Goal: Check status

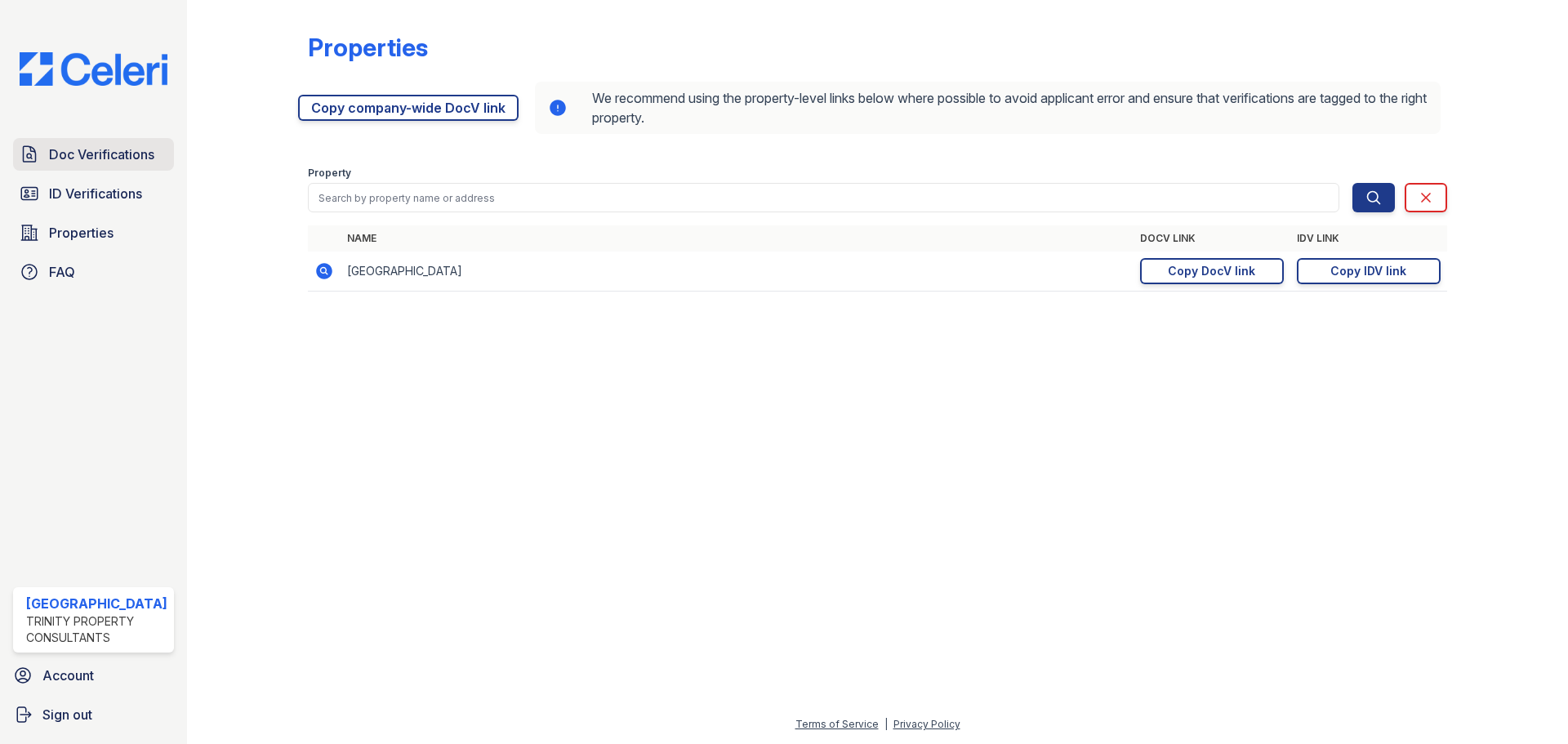
click at [54, 158] on span "Doc Verifications" at bounding box center [101, 154] width 105 height 20
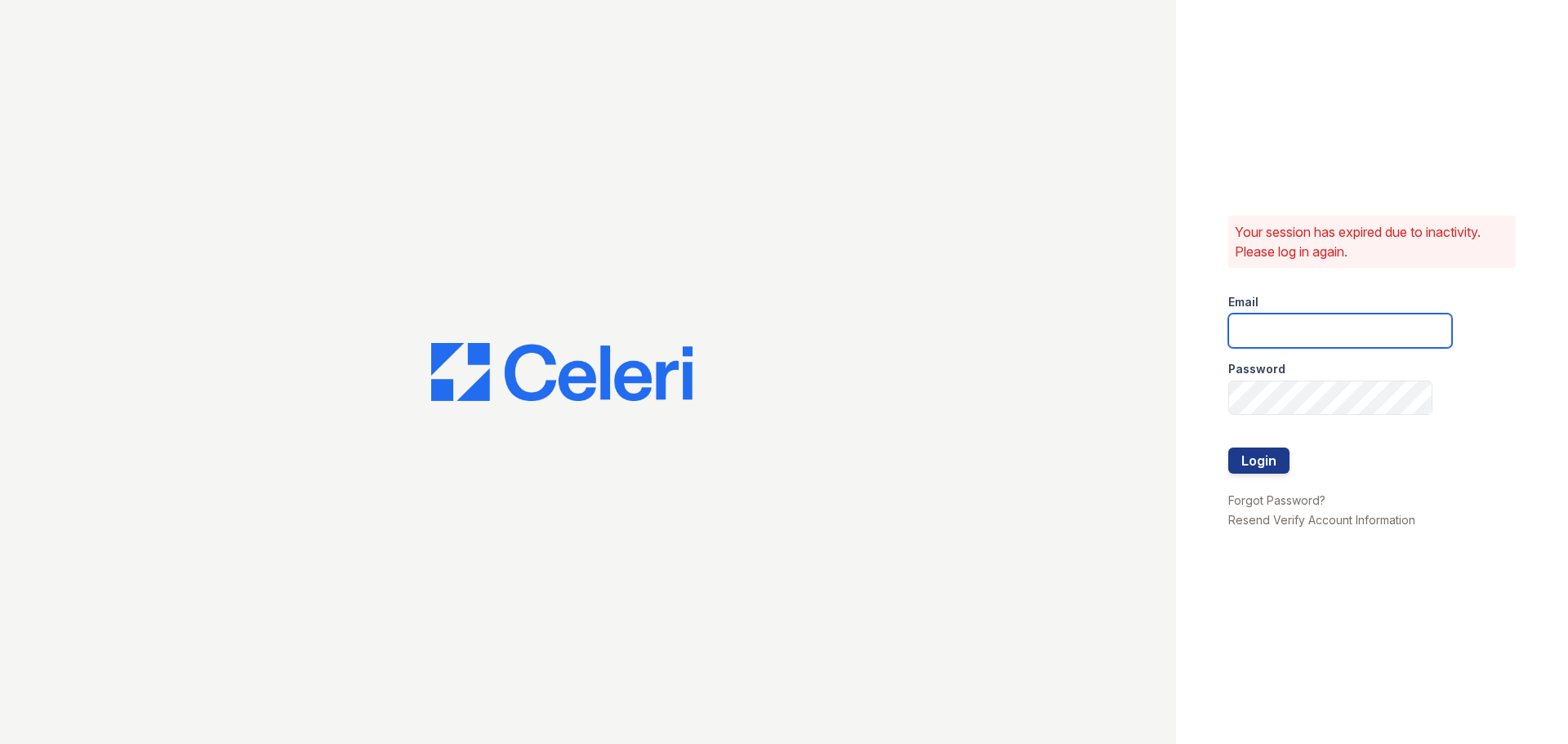
type input "[EMAIL_ADDRESS][DOMAIN_NAME]"
click at [1264, 454] on button "Login" at bounding box center [1258, 460] width 61 height 26
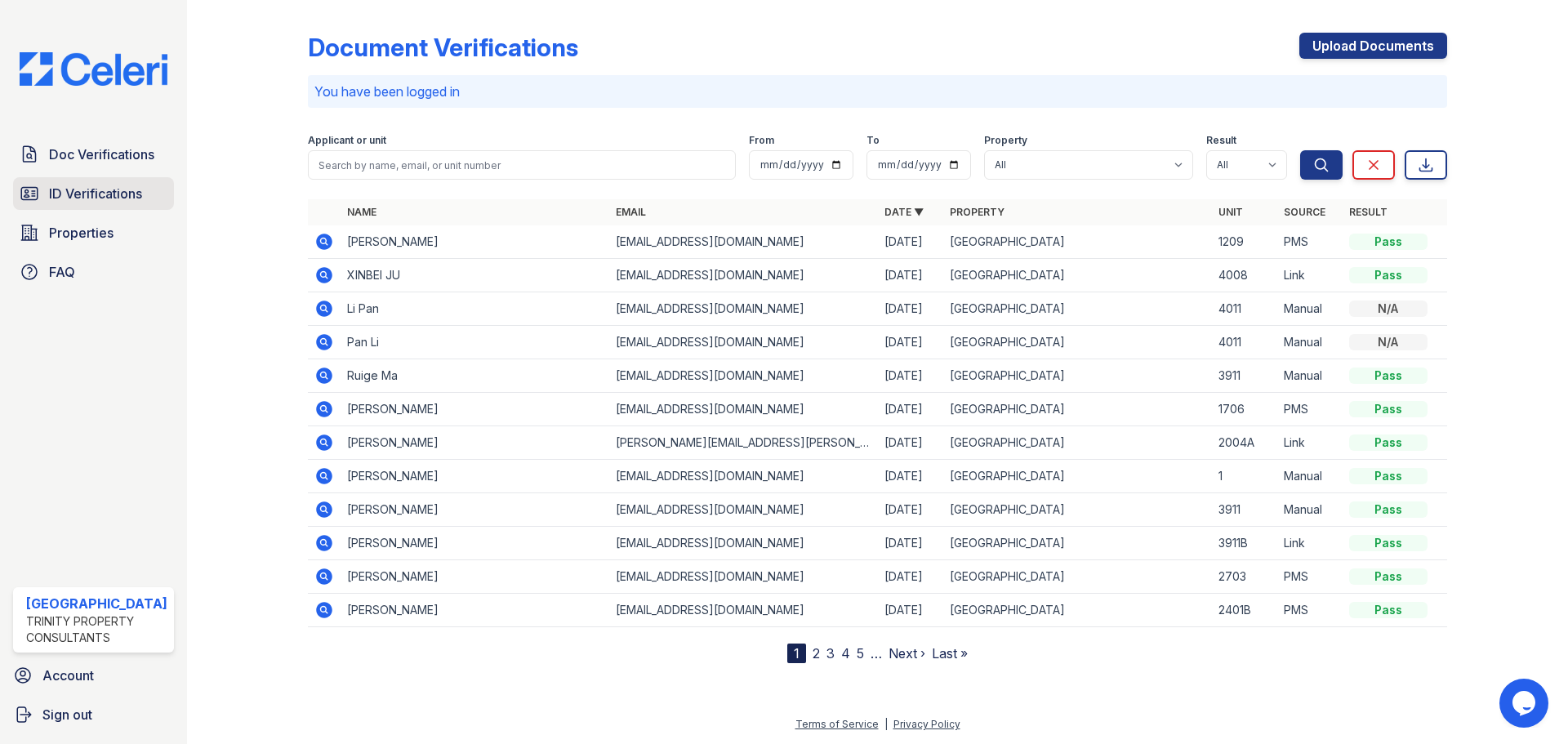
click at [117, 192] on span "ID Verifications" at bounding box center [95, 193] width 93 height 20
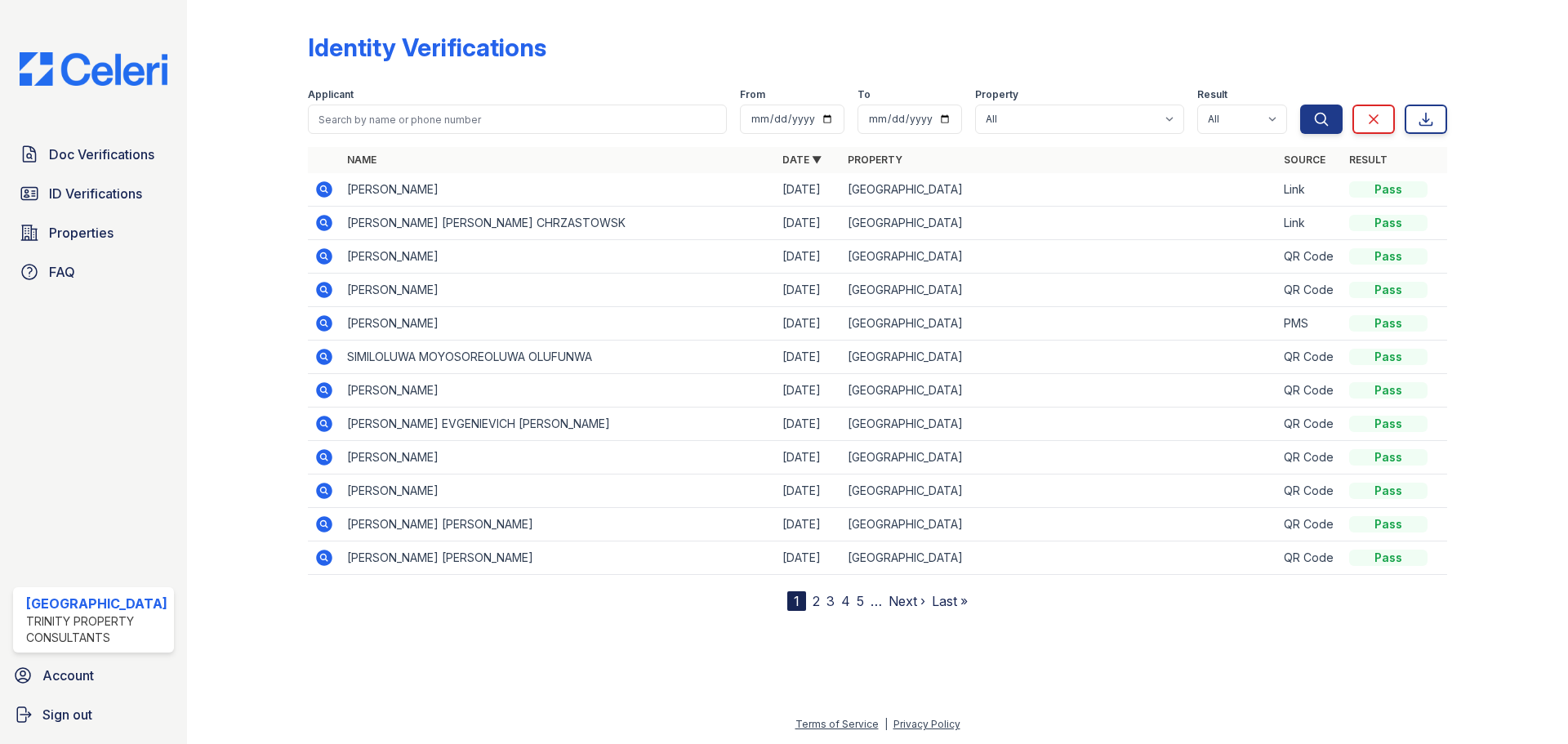
click at [324, 255] on icon at bounding box center [323, 255] width 4 height 4
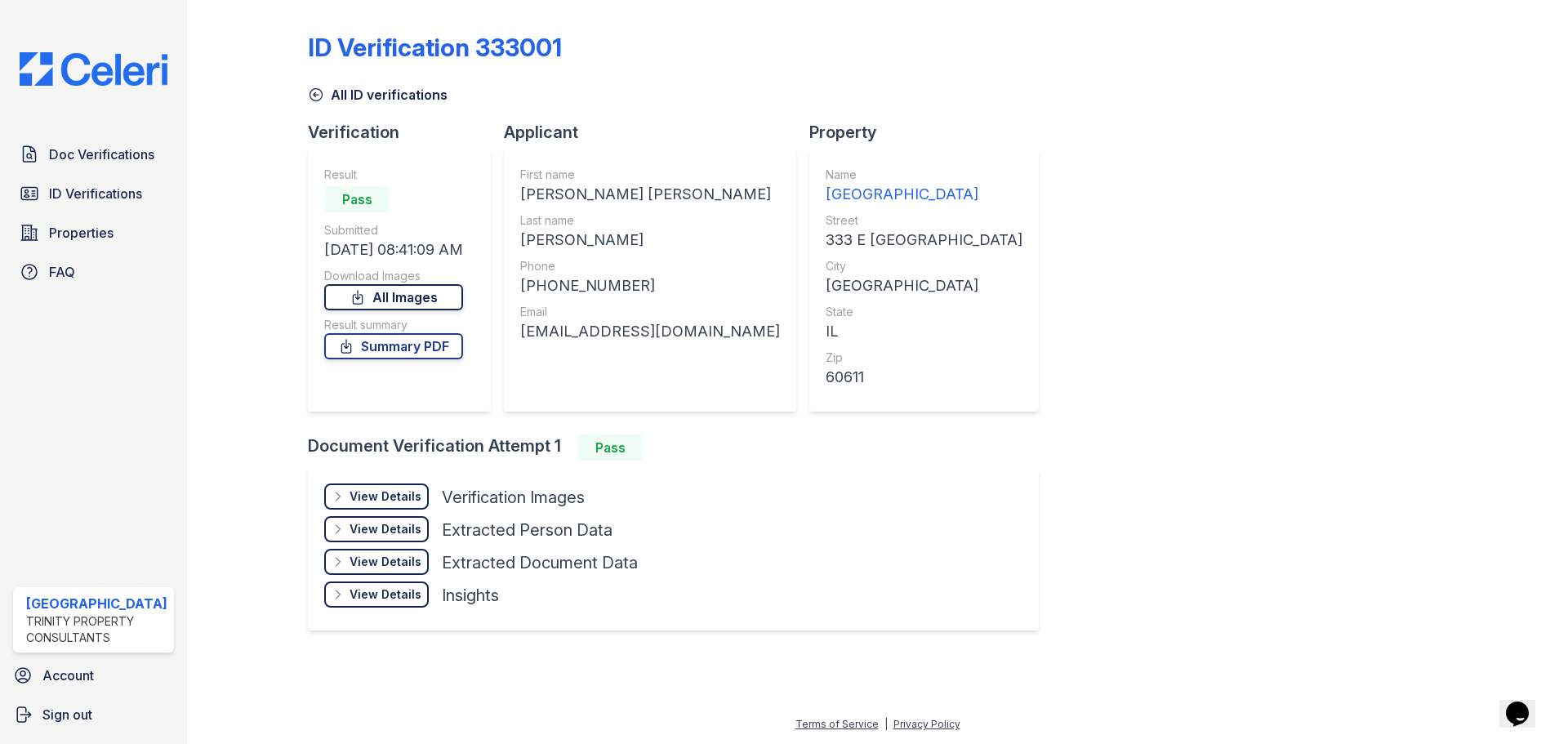
click at [419, 300] on link "All Images" at bounding box center [393, 296] width 139 height 26
